Goal: Navigation & Orientation: Find specific page/section

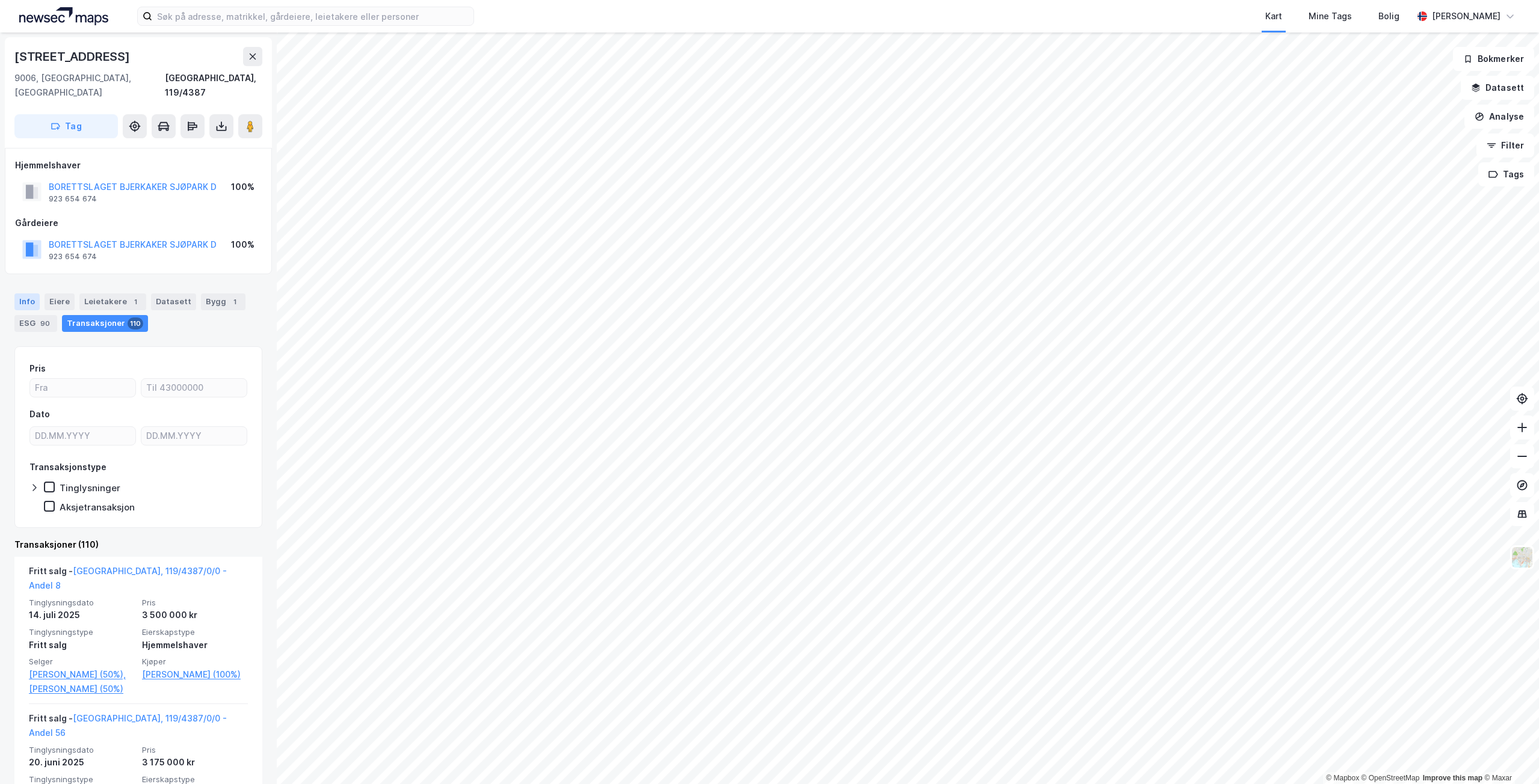
click at [29, 293] on div "Info" at bounding box center [27, 301] width 25 height 17
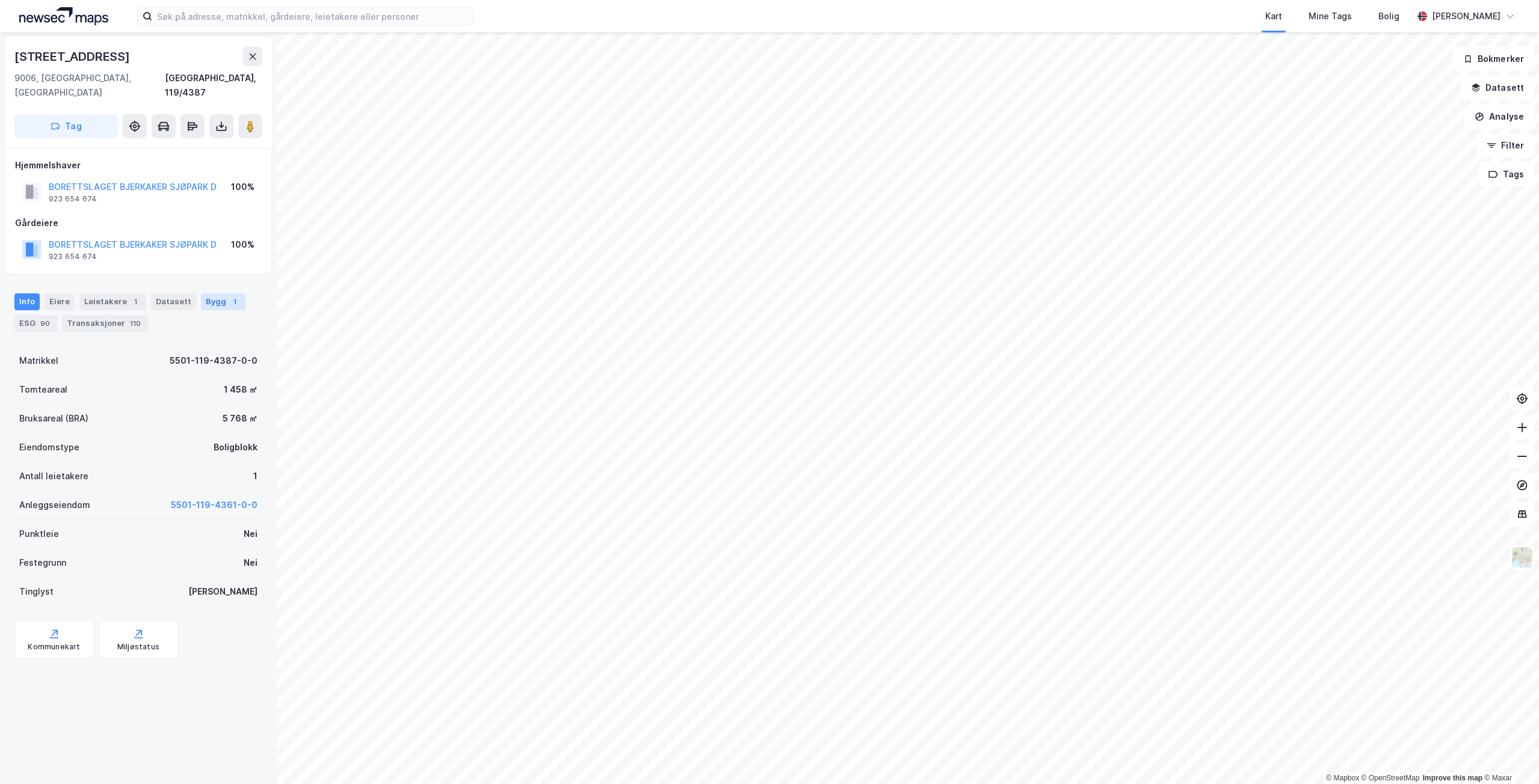
click at [208, 293] on div "Bygg 1" at bounding box center [223, 301] width 45 height 17
